Goal: Information Seeking & Learning: Learn about a topic

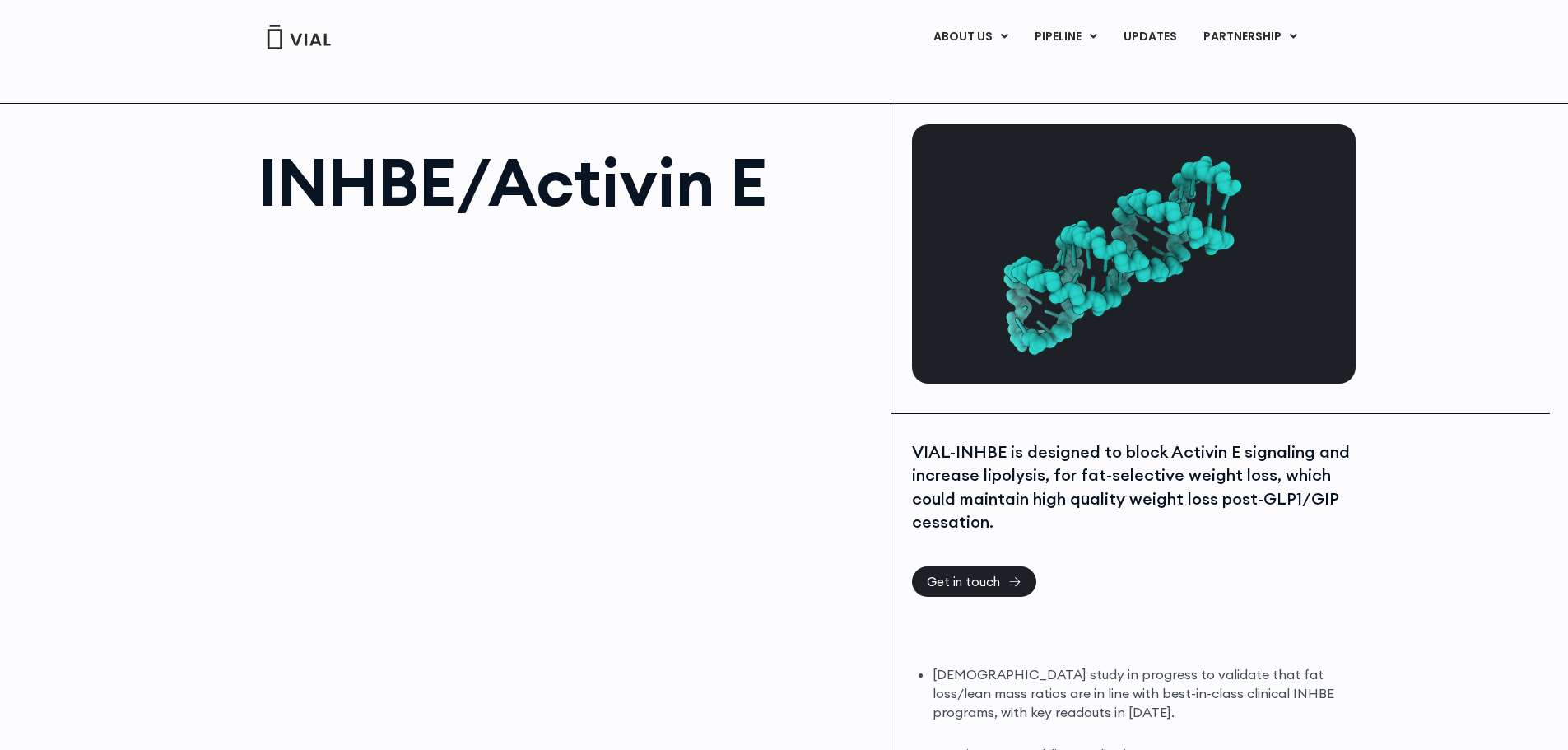
click at [1098, 105] on div at bounding box center [1133, 259] width 485 height 310
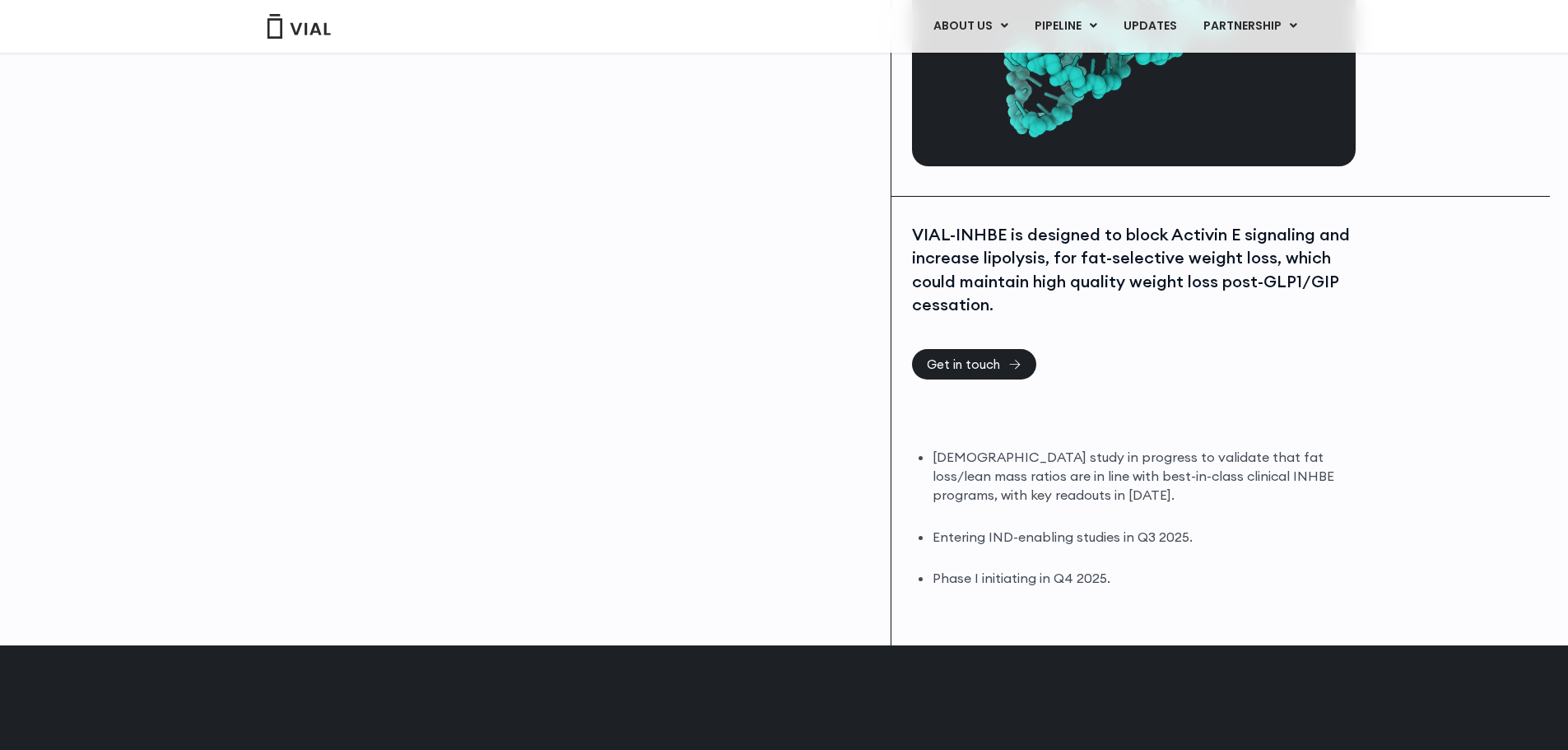
scroll to position [247, 0]
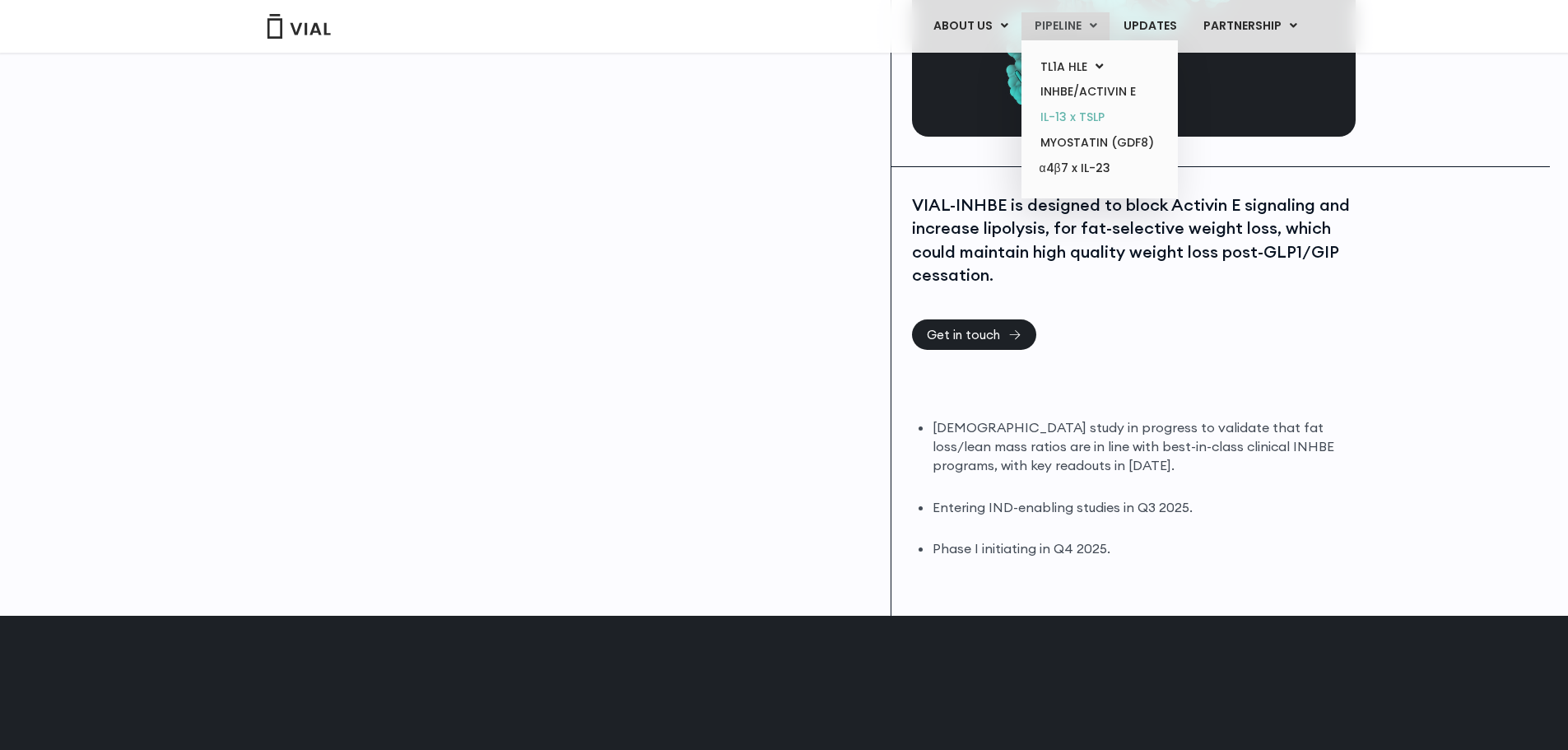
click at [1066, 121] on link "IL-13 x TSLP" at bounding box center [1099, 117] width 144 height 26
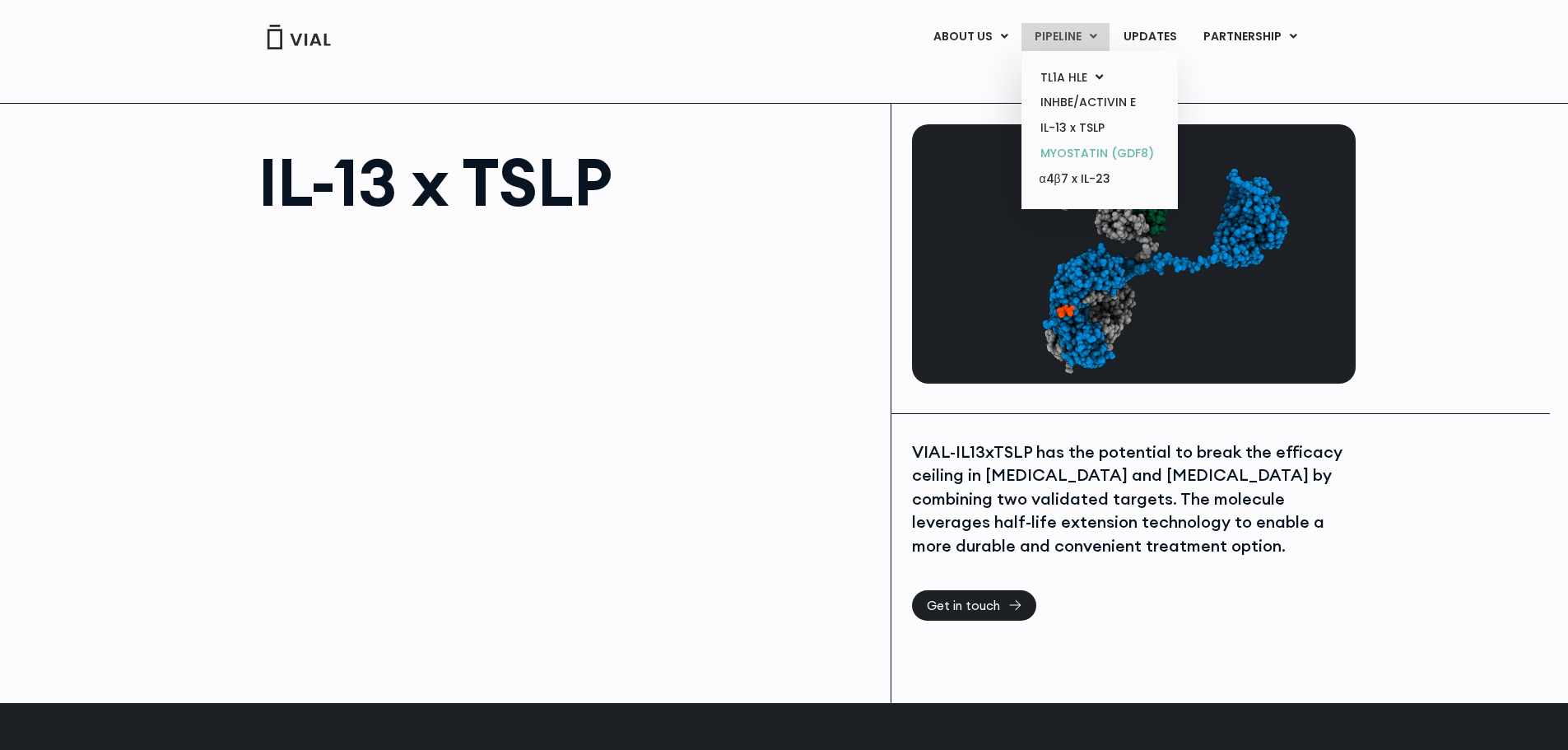
click at [1074, 155] on link "MYOSTATIN (GDF8)" at bounding box center [1099, 153] width 144 height 26
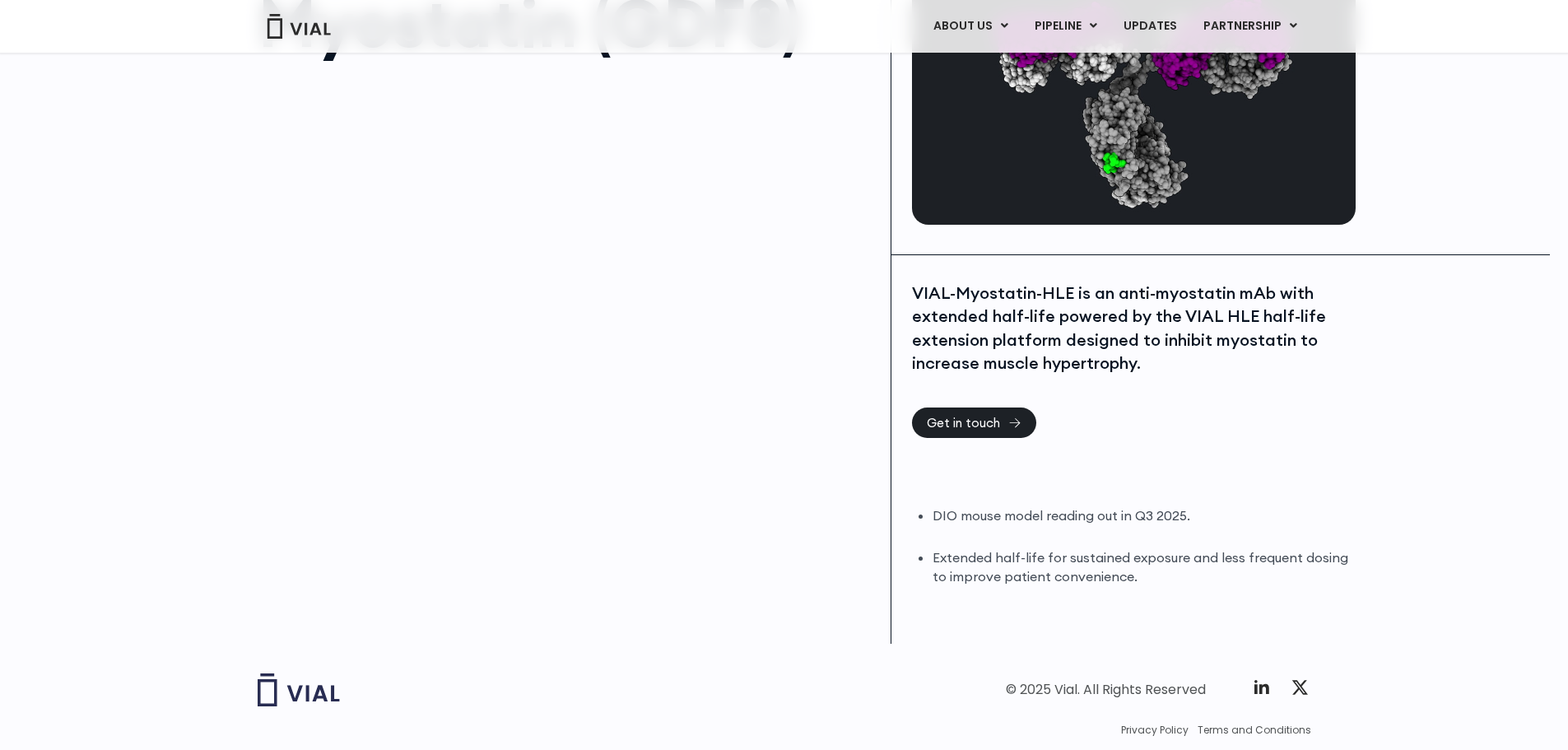
scroll to position [130, 0]
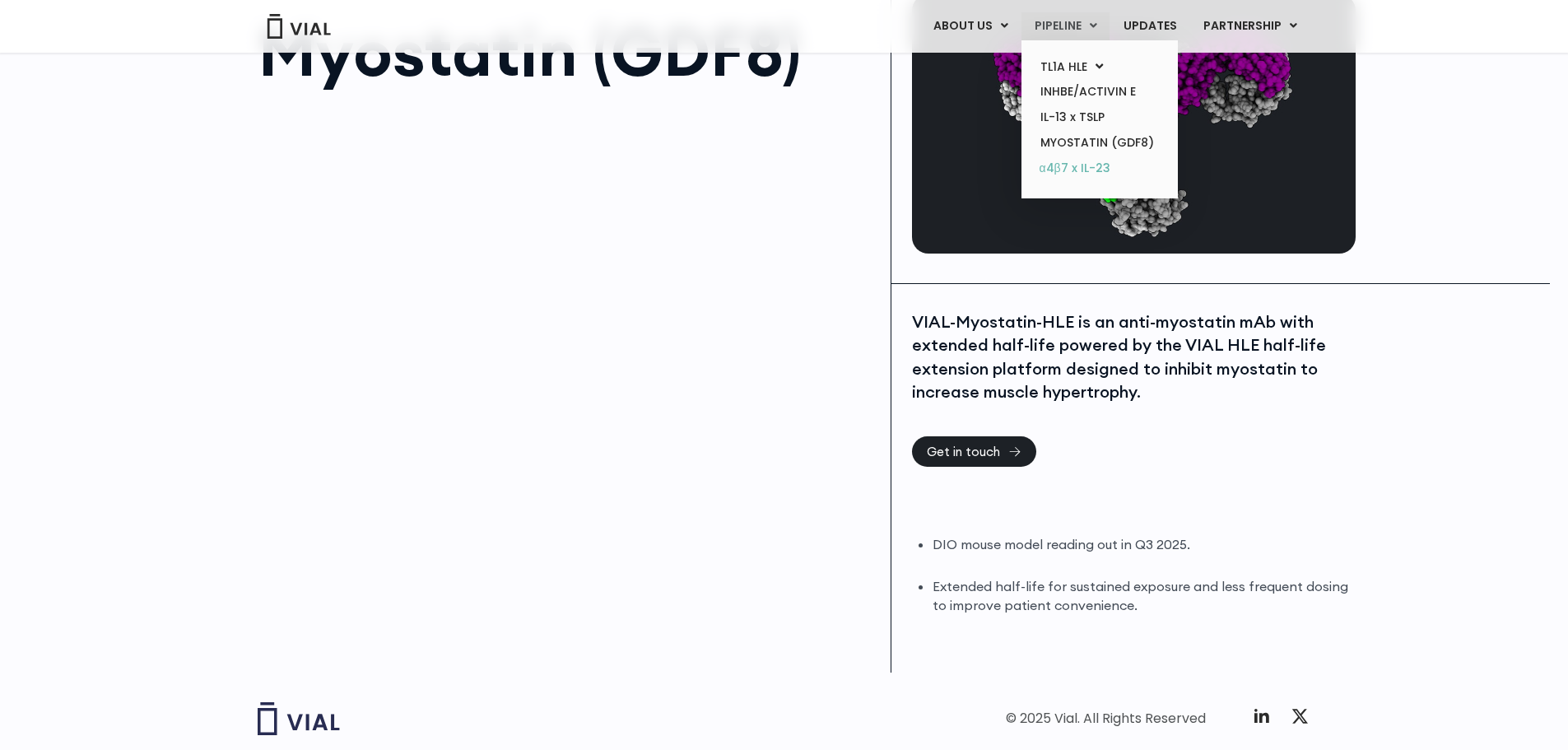
click at [1100, 176] on link "α4β7 x IL-23" at bounding box center [1099, 169] width 144 height 26
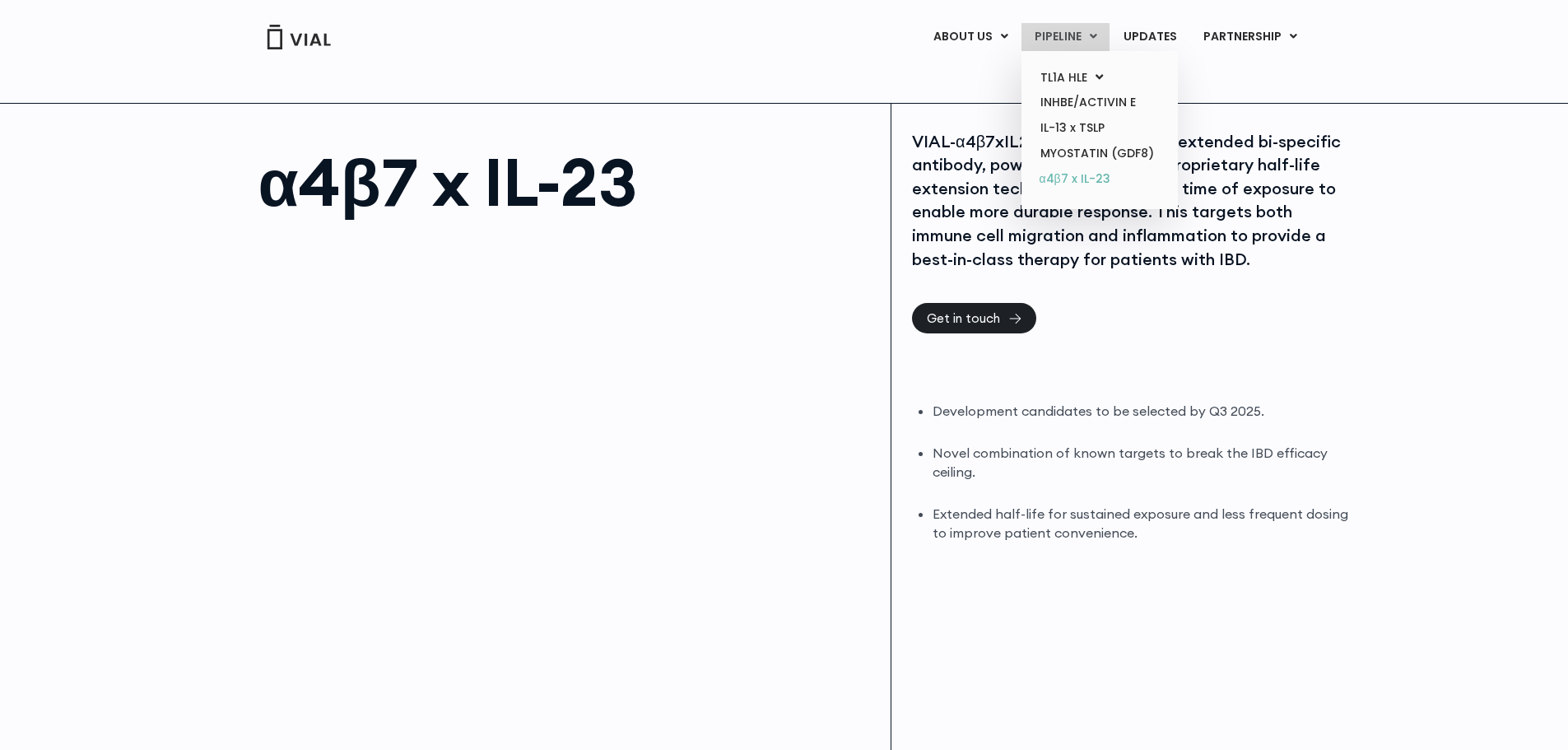
click at [1091, 179] on link "α4β7 x IL-23" at bounding box center [1099, 179] width 144 height 26
click at [1075, 77] on link "TL1A HLE" at bounding box center [1099, 77] width 144 height 26
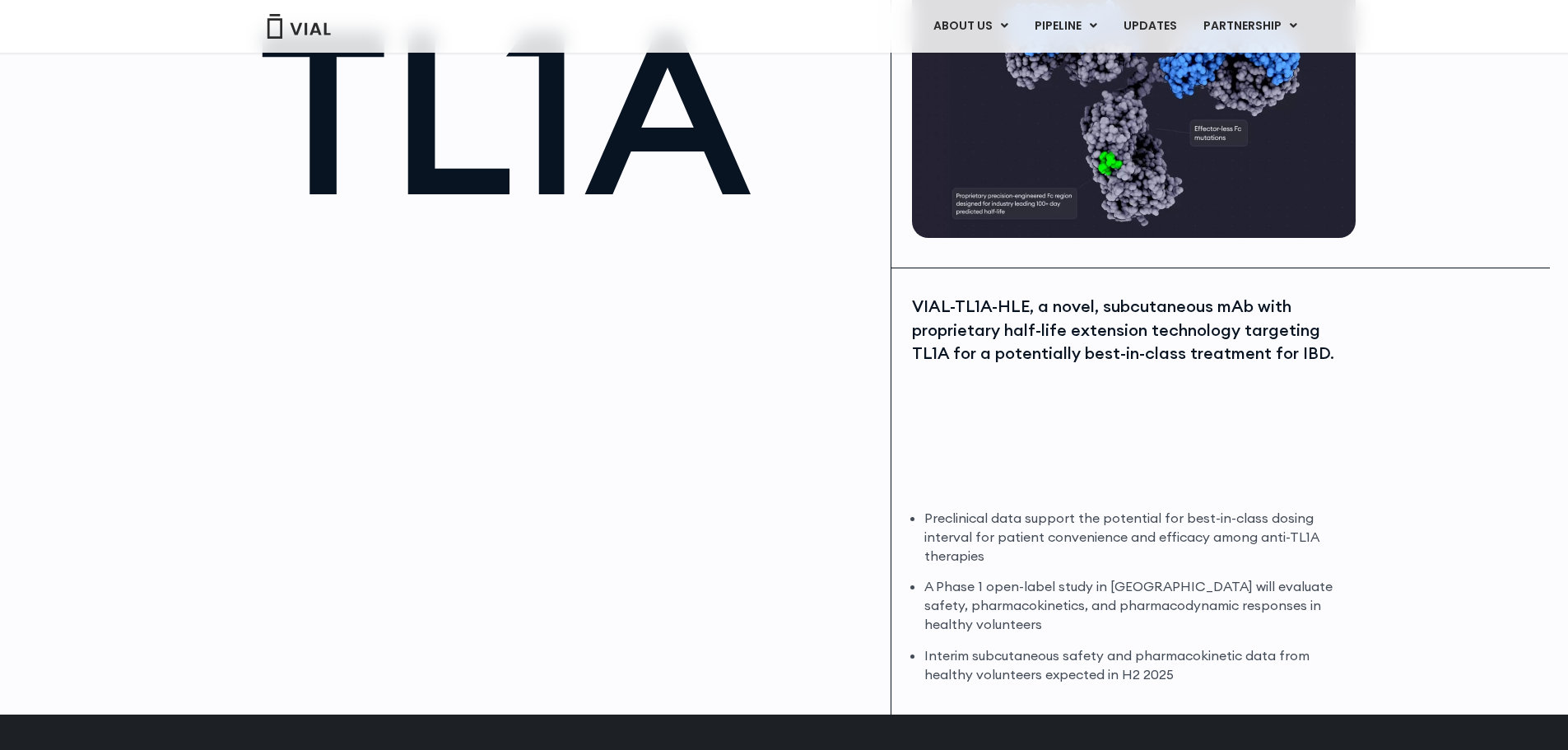
scroll to position [164, 0]
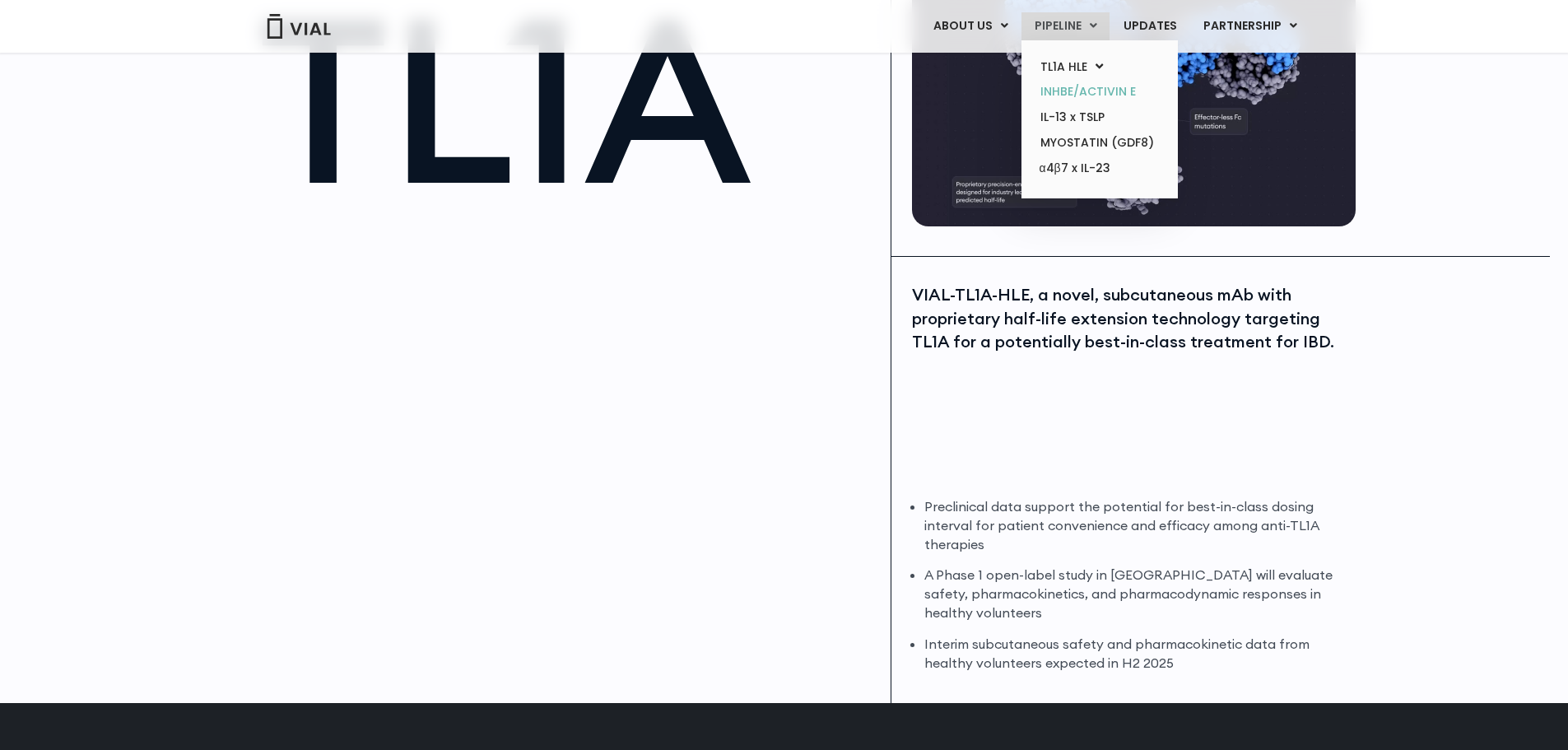
click at [1078, 90] on link "INHBE/ACTIVIN E" at bounding box center [1099, 92] width 144 height 26
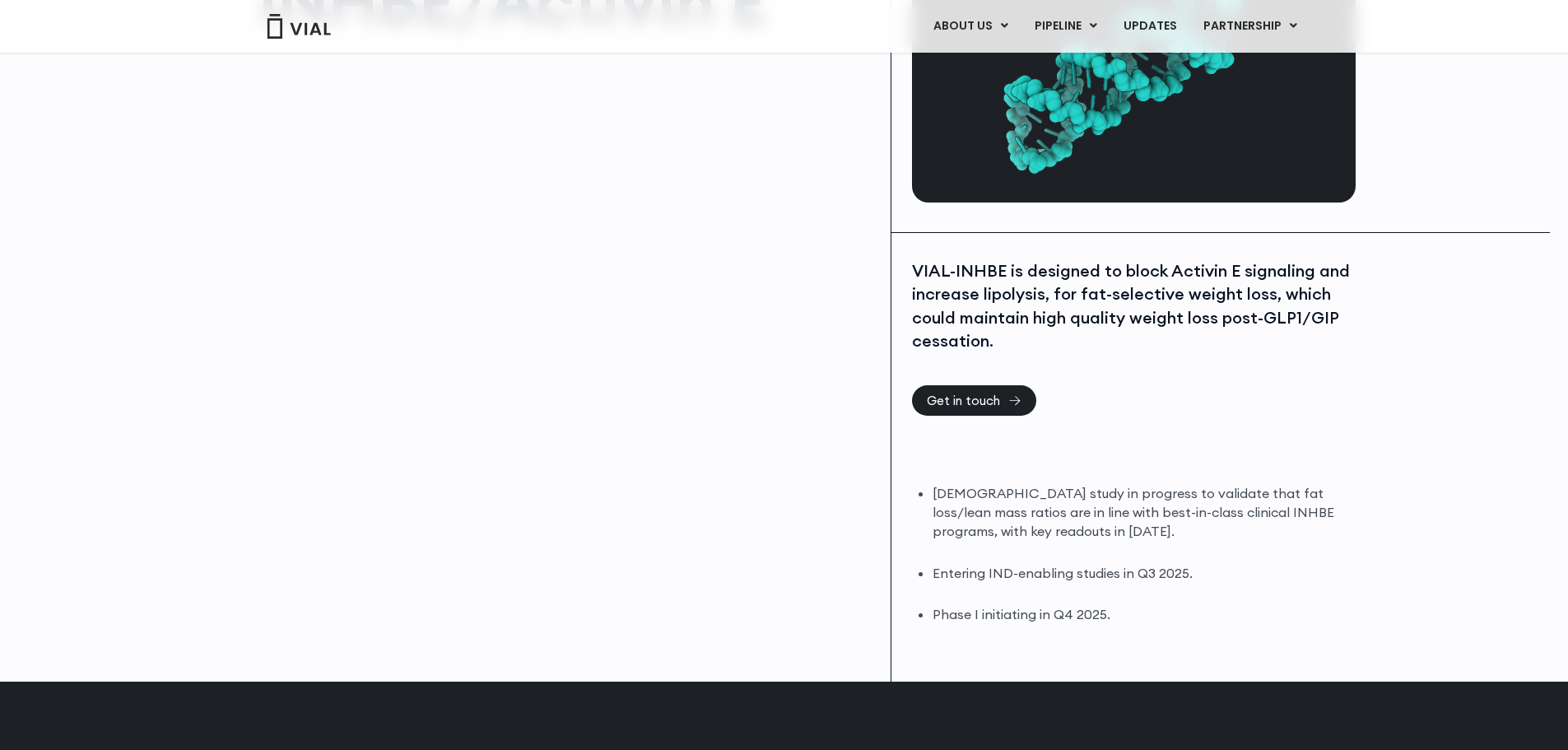
scroll to position [247, 0]
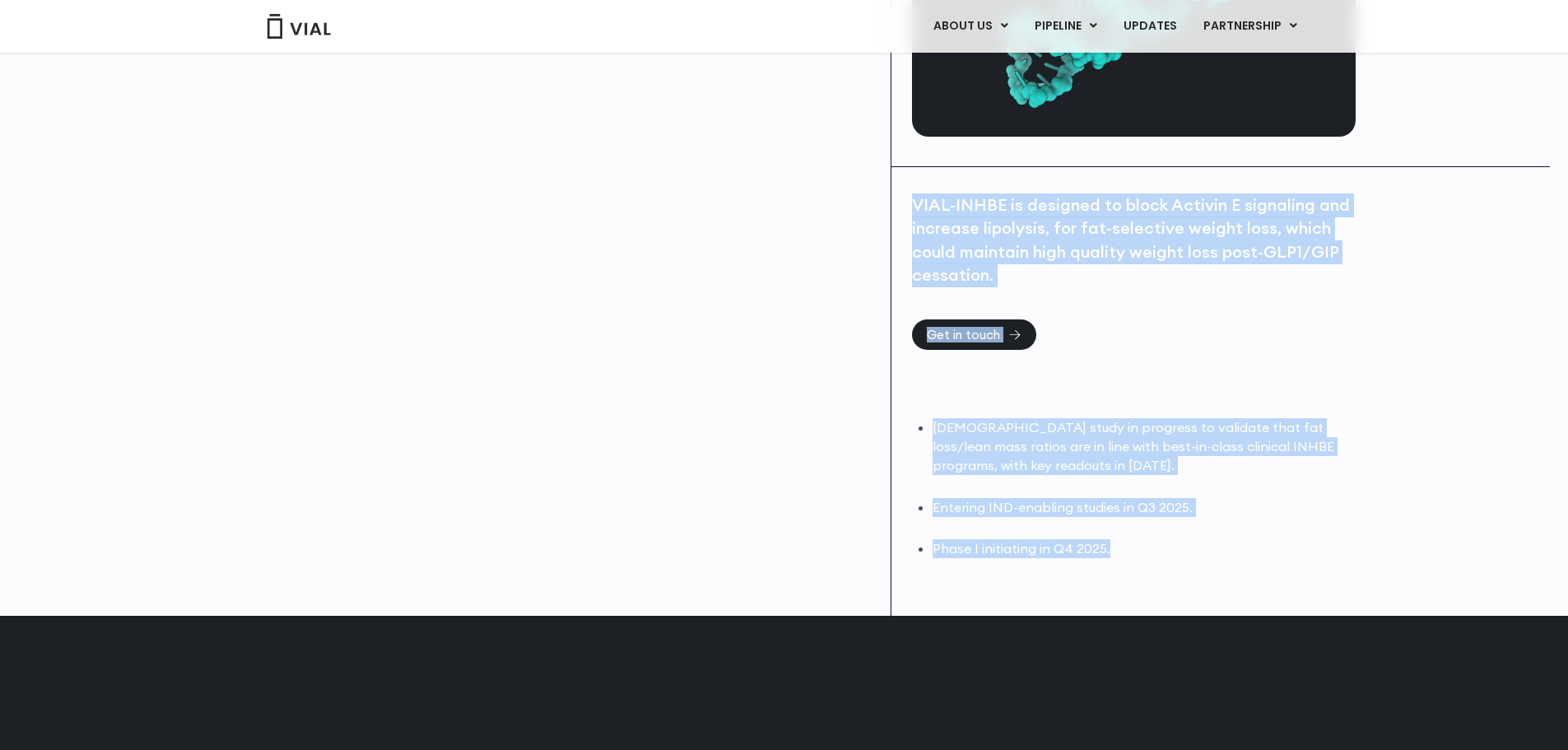
drag, startPoint x: 1157, startPoint y: 542, endPoint x: 898, endPoint y: 209, distance: 421.9
click at [898, 209] on div "VIAL-INHBE is designed to block Activin E signaling and increase lipolysis, for…" at bounding box center [1133, 392] width 485 height 450
copy div "VIAL-INHBE is designed to block Activin E signaling and increase lipolysis, for…"
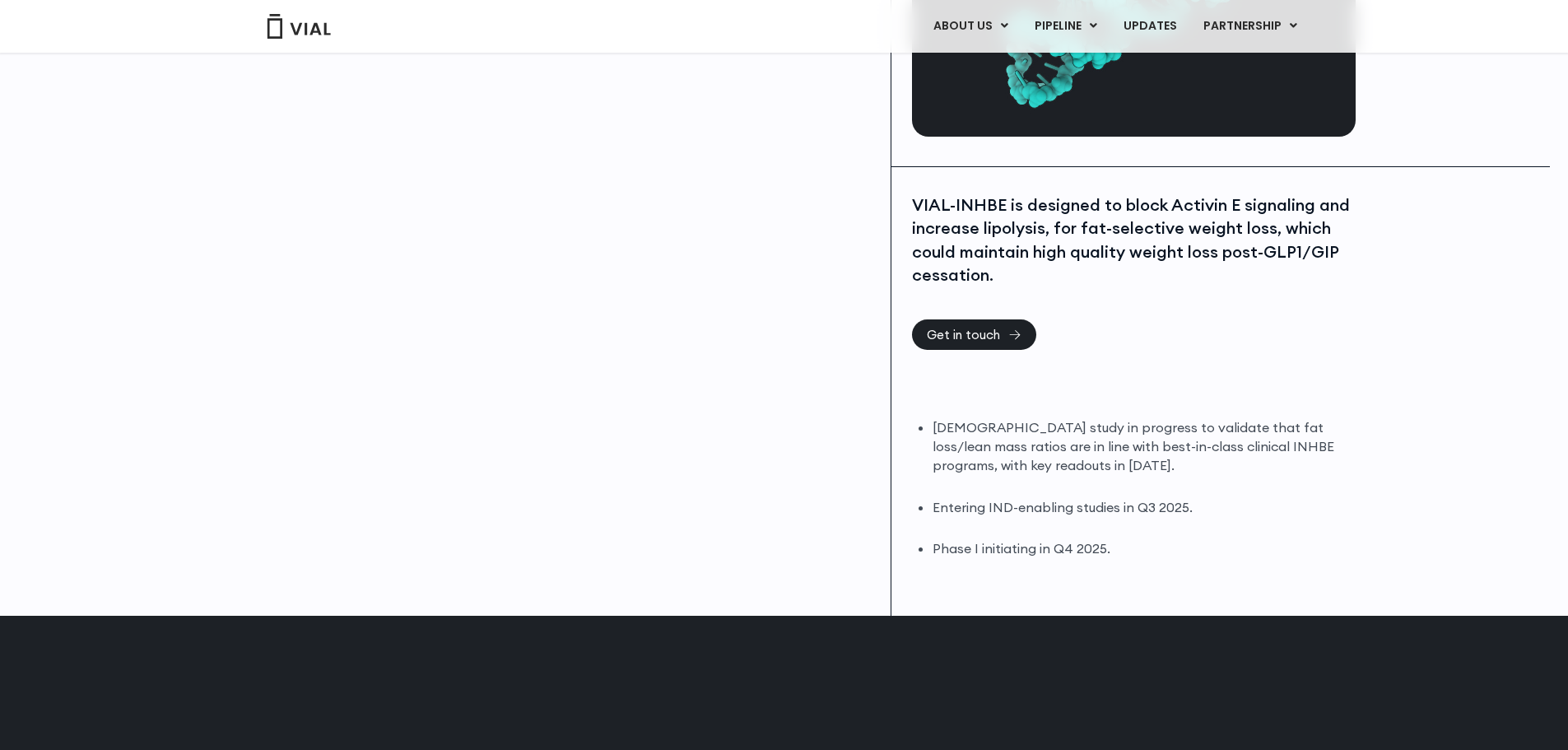
click at [489, 385] on div "INHBE/Activin E" at bounding box center [541, 236] width 700 height 759
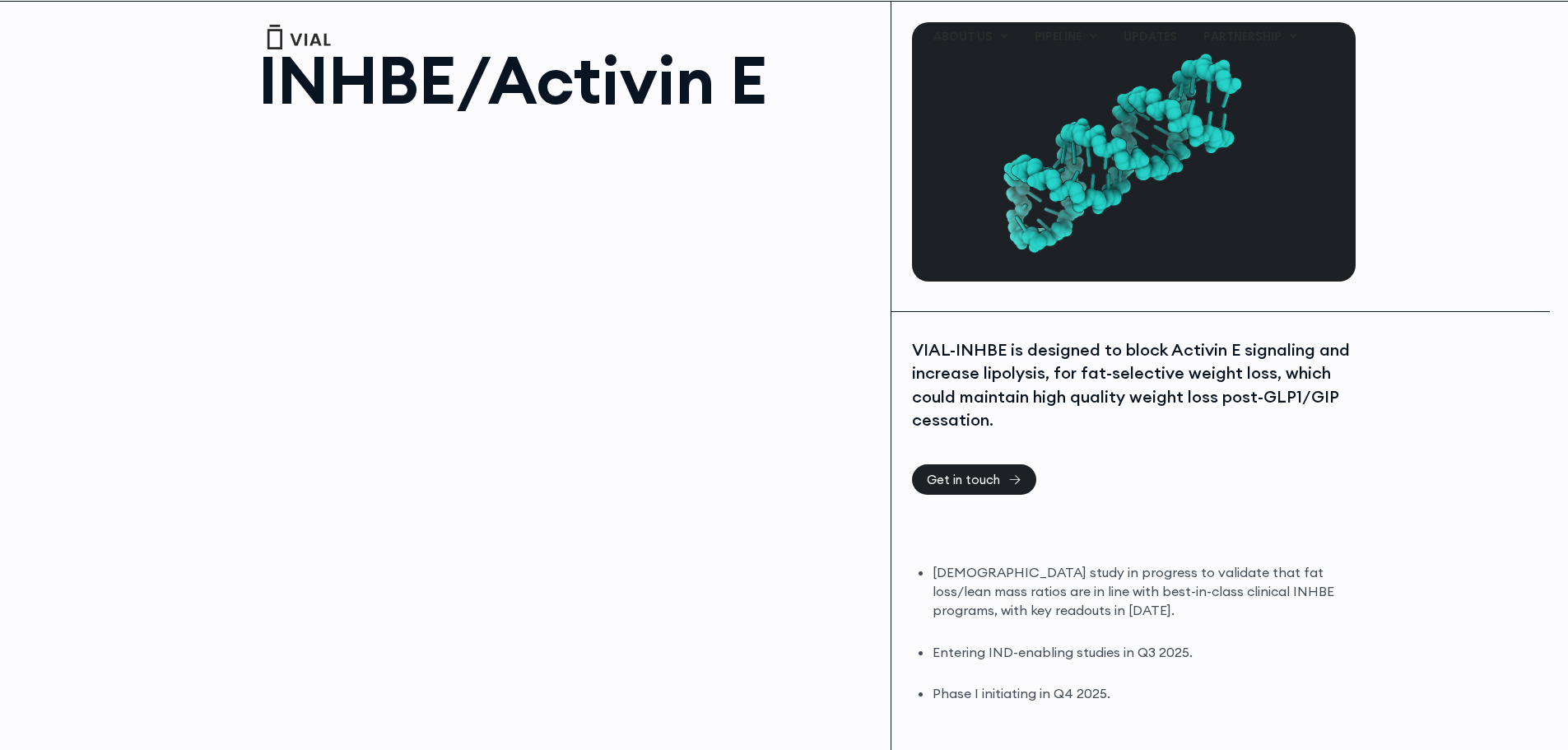
scroll to position [0, 0]
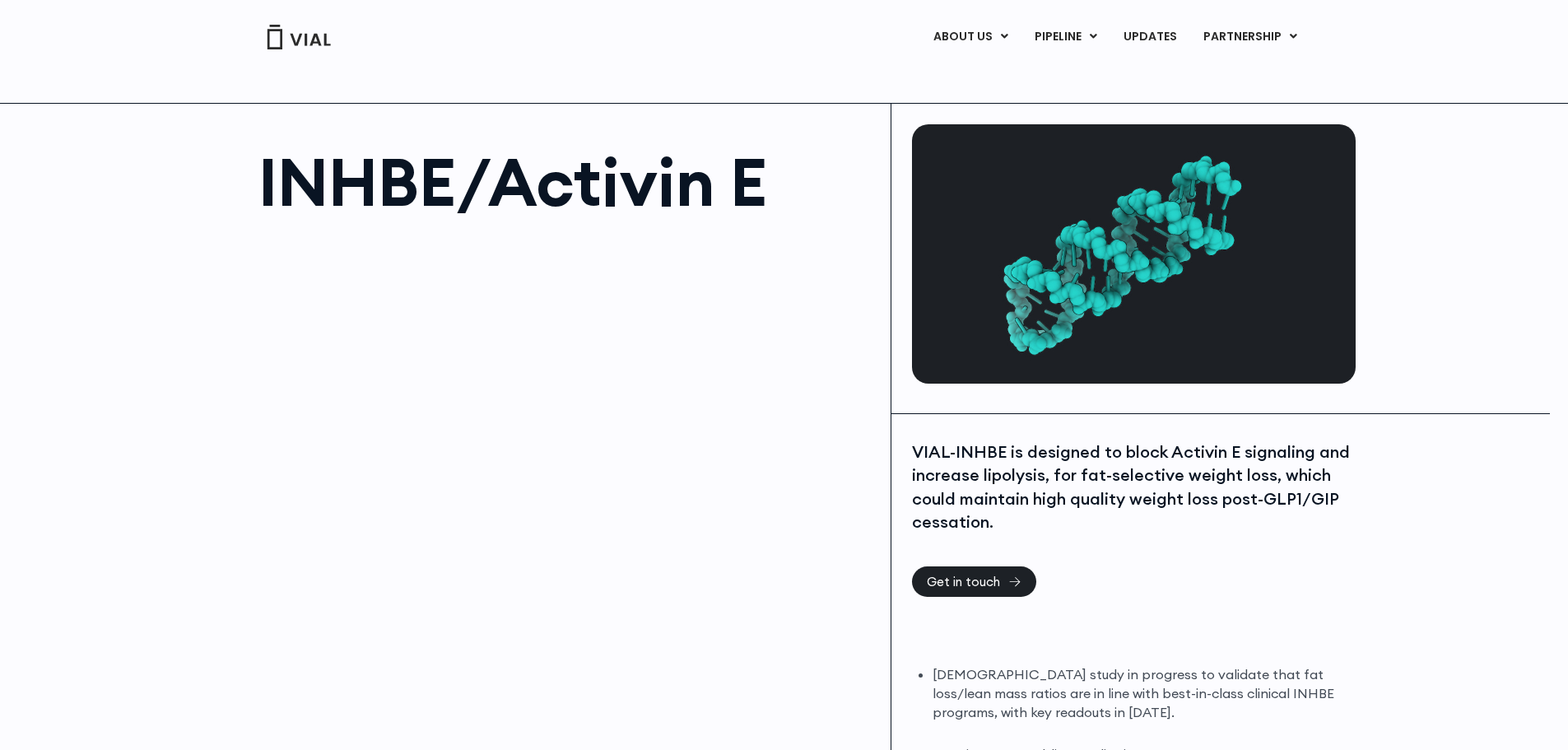
click at [782, 314] on div at bounding box center [567, 417] width 617 height 370
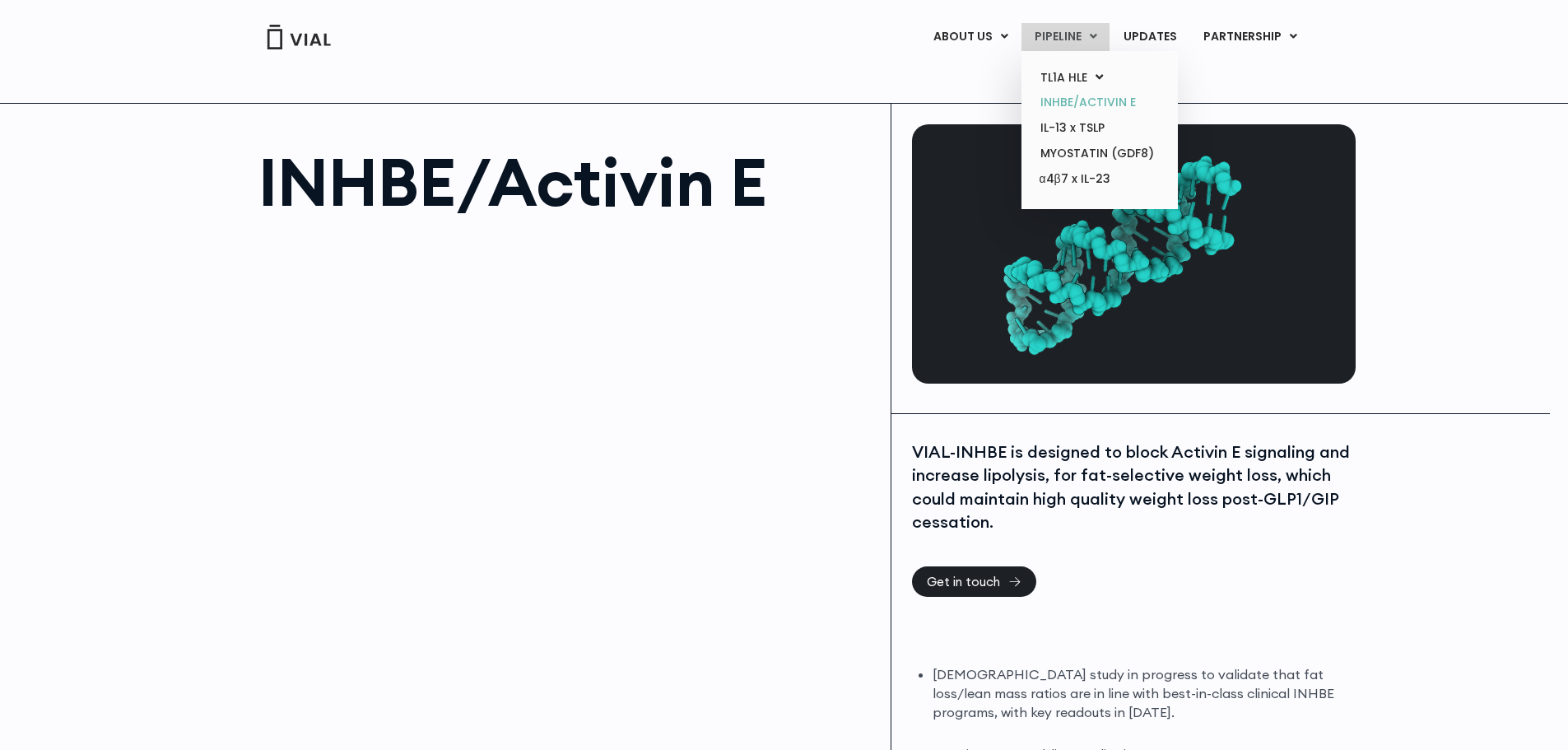
click at [1065, 98] on link "INHBE/ACTIVIN E" at bounding box center [1099, 102] width 144 height 26
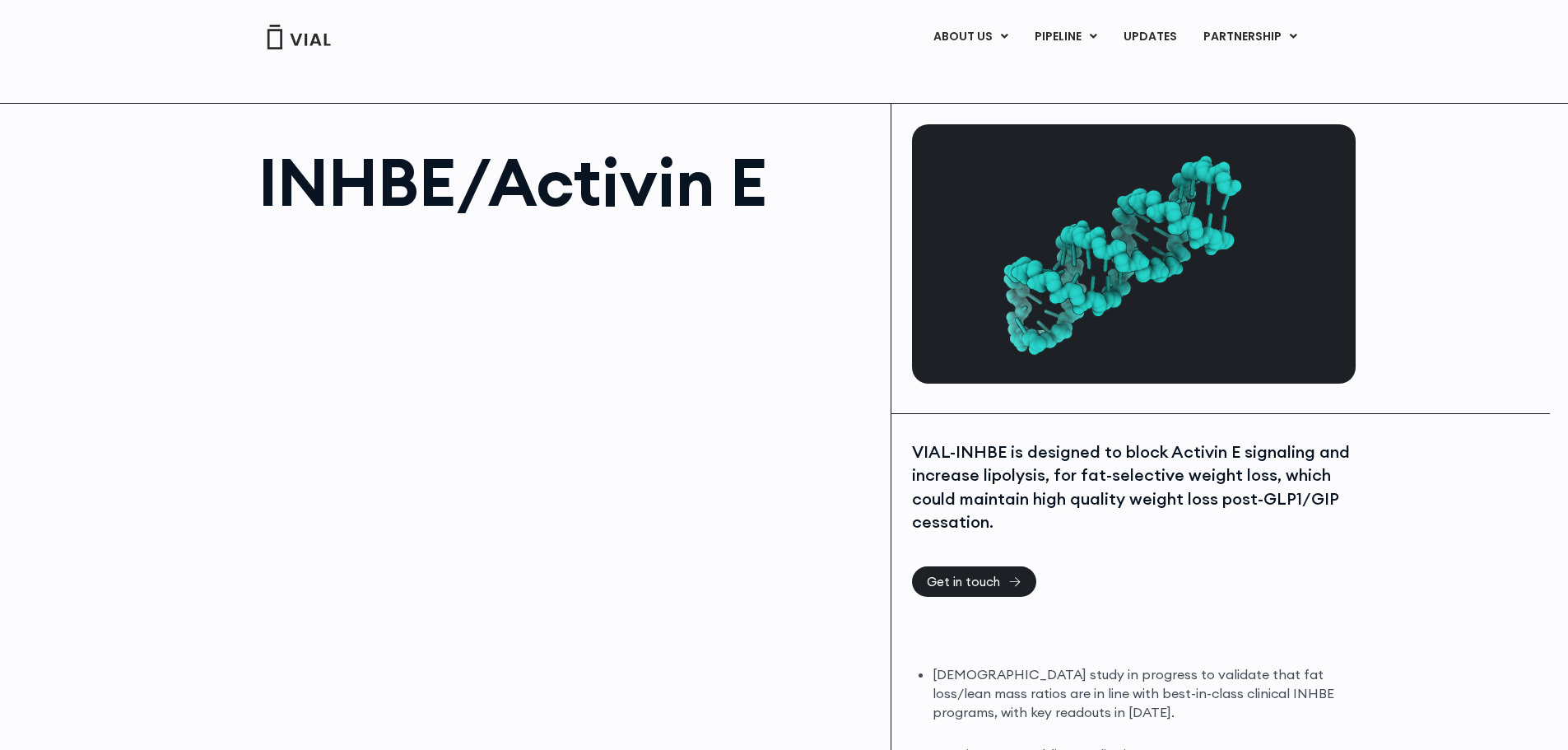
drag, startPoint x: 326, startPoint y: 42, endPoint x: 86, endPoint y: 128, distance: 254.9
click at [73, 150] on div "INHBE/Activin E VIAL-INHBE is designed to block Activin E signaling and increas…" at bounding box center [784, 483] width 1568 height 760
click at [299, 36] on img at bounding box center [298, 37] width 66 height 25
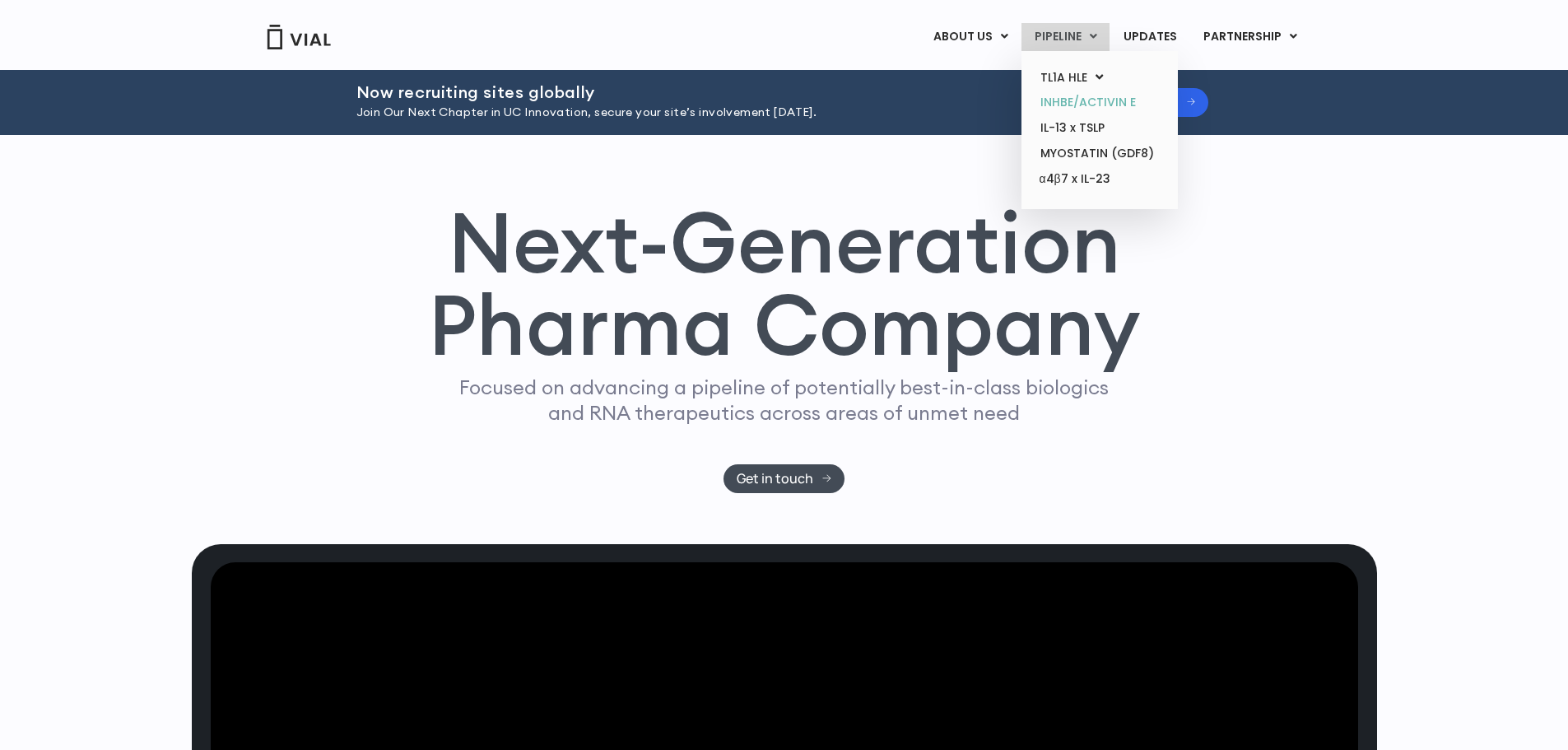
click at [1065, 93] on link "INHBE/ACTIVIN E" at bounding box center [1099, 102] width 144 height 26
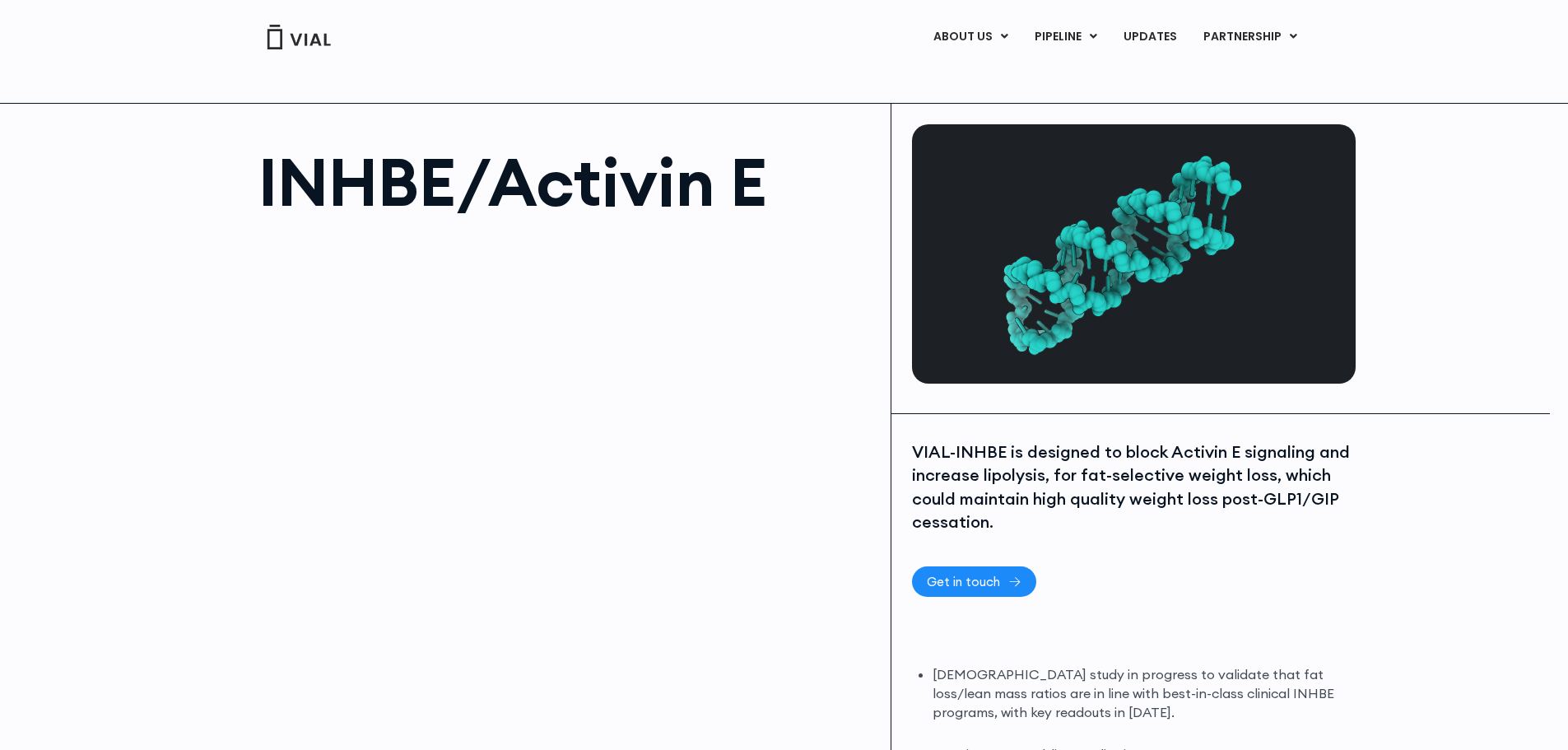
click at [1021, 574] on link "Get in touch" at bounding box center [974, 581] width 125 height 30
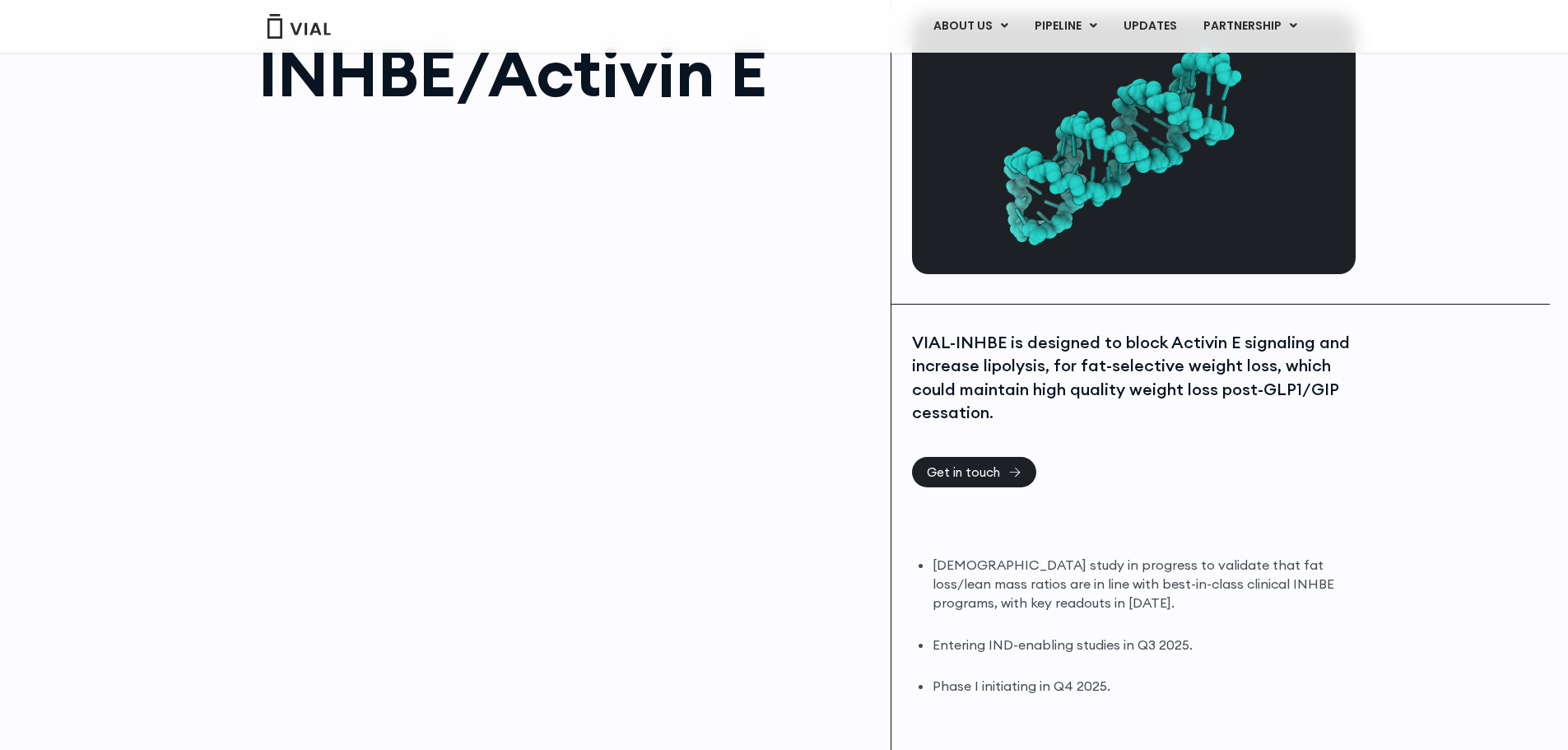
scroll to position [82, 0]
